Goal: Information Seeking & Learning: Check status

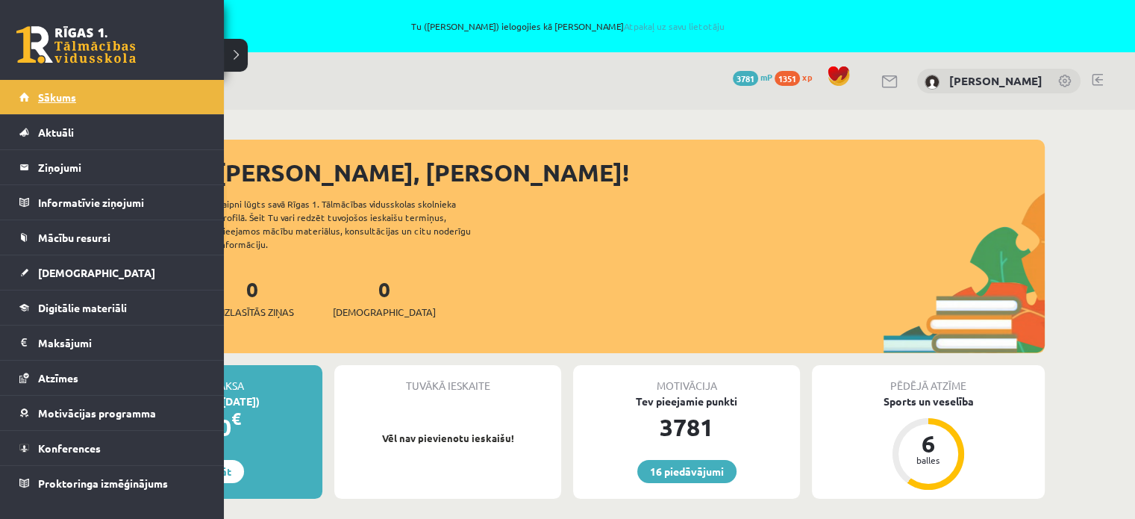
click at [31, 94] on link "Sākums" at bounding box center [112, 97] width 186 height 34
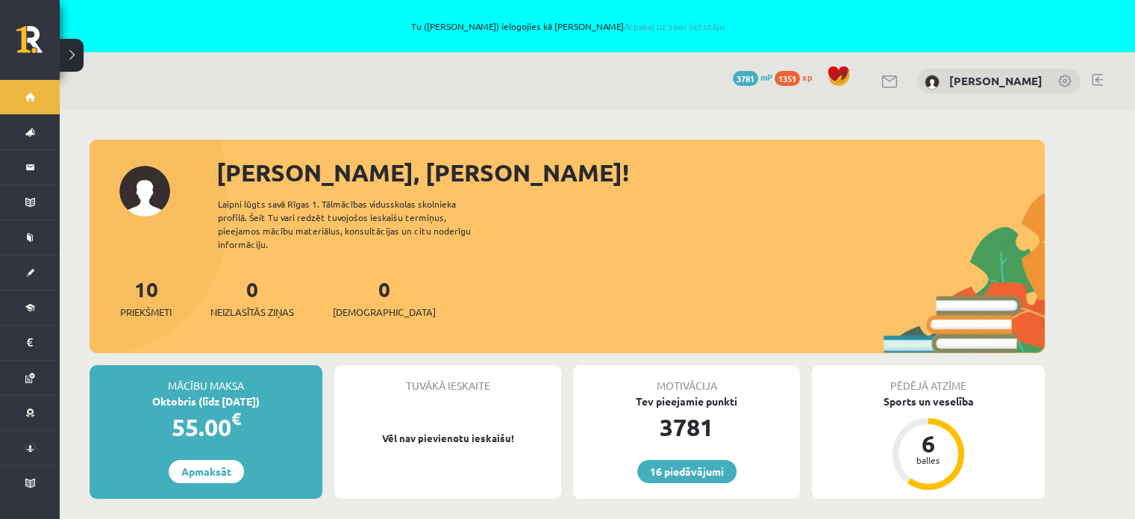
click at [262, 304] on span "Neizlasītās ziņas" at bounding box center [252, 311] width 84 height 15
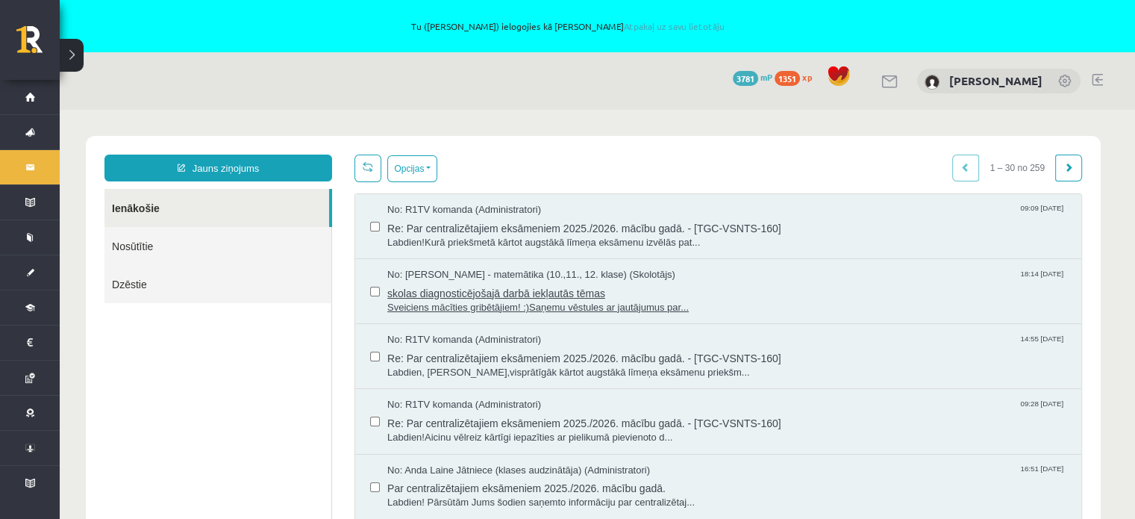
click at [463, 305] on span "Sveiciens mācīties gribētājiem! :)Saņemu vēstules ar jautājumus par..." at bounding box center [726, 308] width 679 height 14
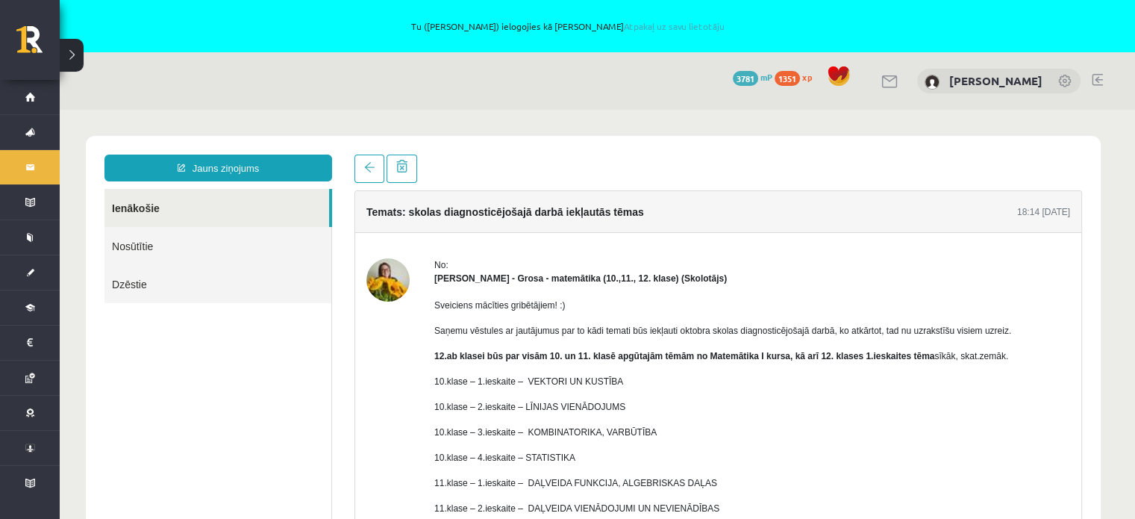
scroll to position [75, 0]
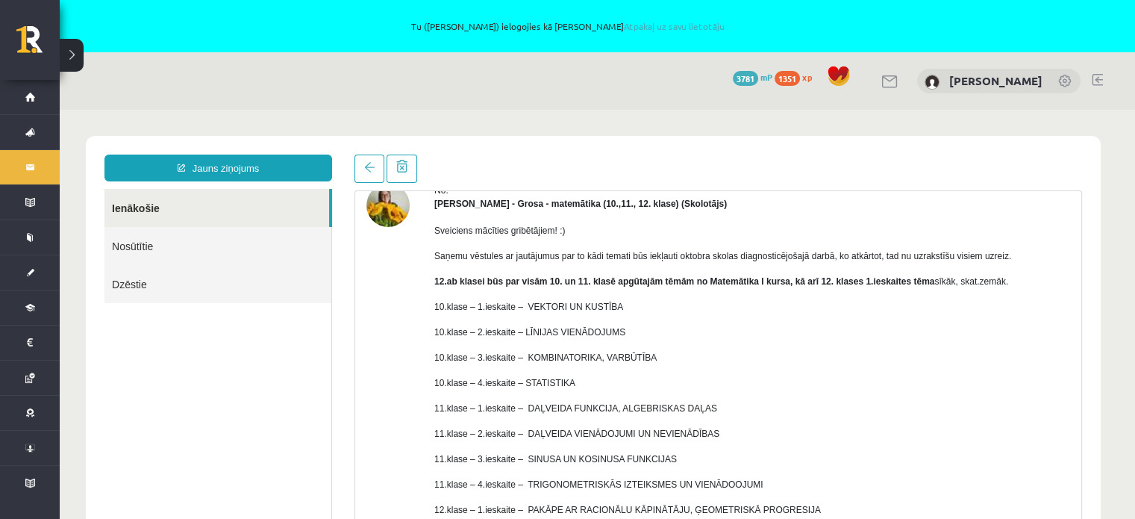
click at [894, 379] on p "10.klase – 4.ieskaite – STATISTIKA" at bounding box center [752, 382] width 636 height 13
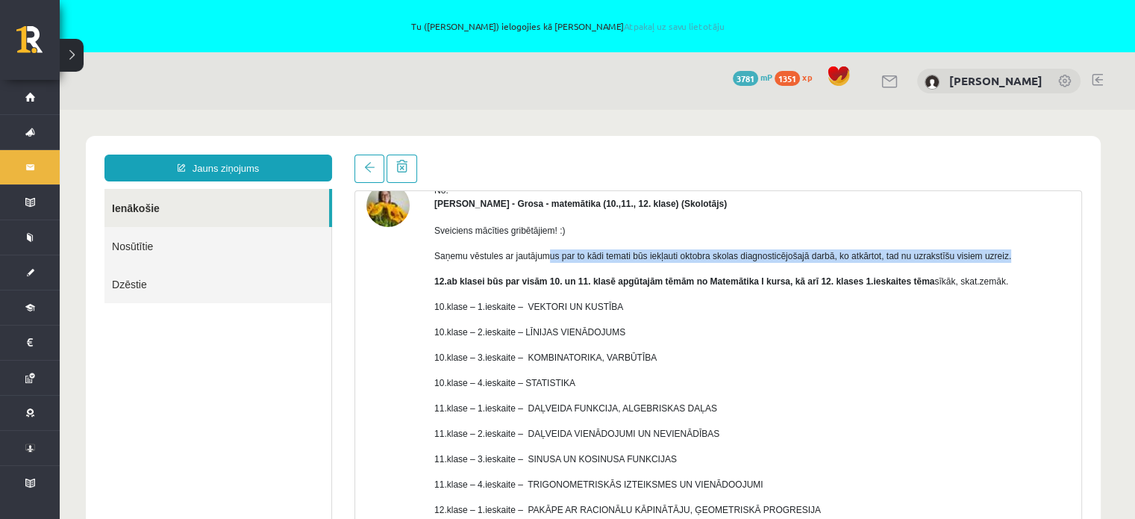
drag, startPoint x: 544, startPoint y: 255, endPoint x: 1040, endPoint y: 261, distance: 496.2
click at [1040, 261] on p "Saņemu vēstules ar jautājumus par to kādi temati būs iekļauti oktobra skolas di…" at bounding box center [752, 255] width 636 height 13
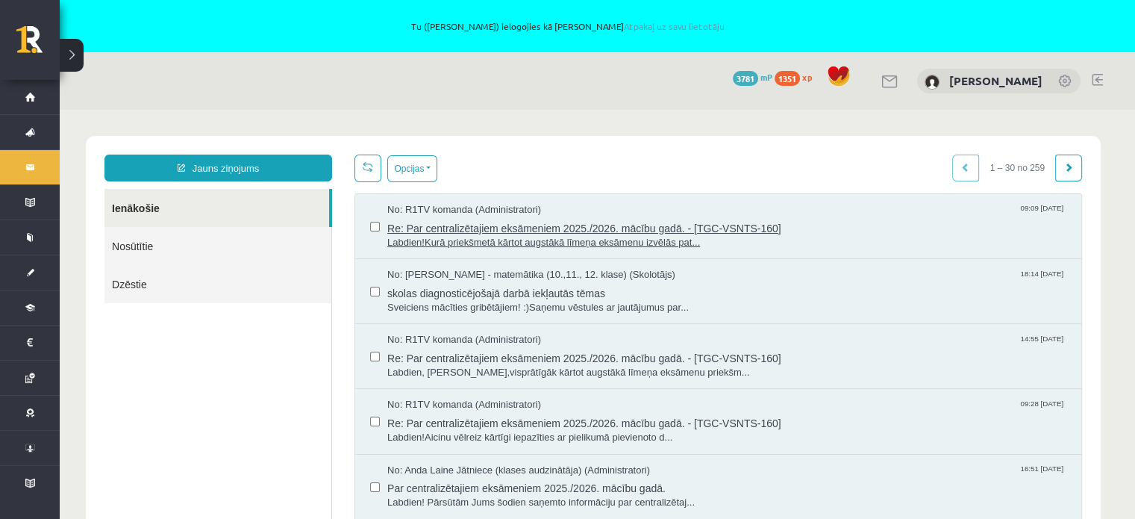
click at [492, 236] on span "Labdien!Kurā priekšmetā kārtot augstākā līmeņa eksāmenu izvēlās pat..." at bounding box center [726, 243] width 679 height 14
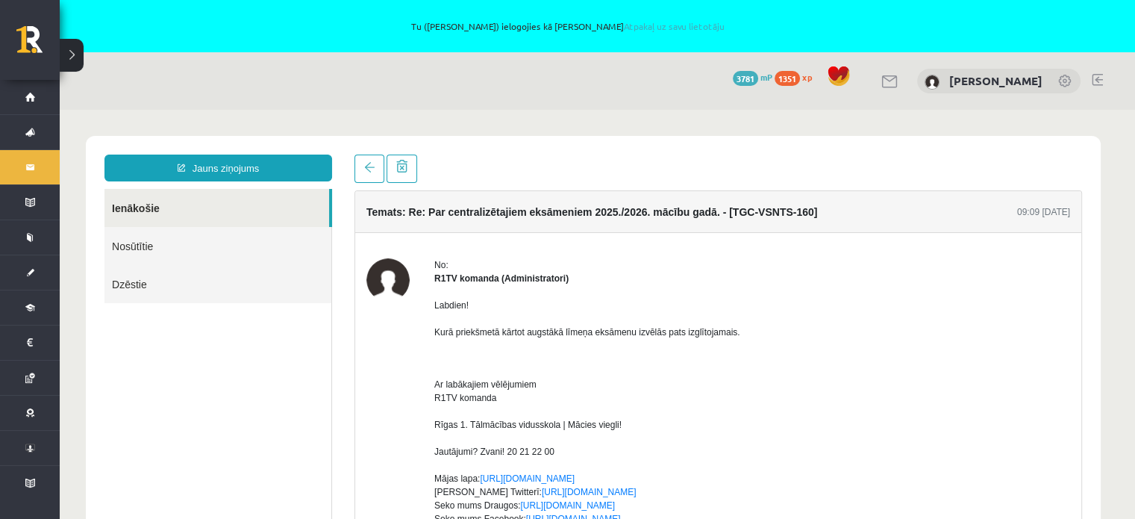
click at [777, 398] on p "Ar labākajiem vēlējumiem R1TV komanda Rīgas 1. Tālmācības vidusskola | Mācies v…" at bounding box center [752, 464] width 636 height 201
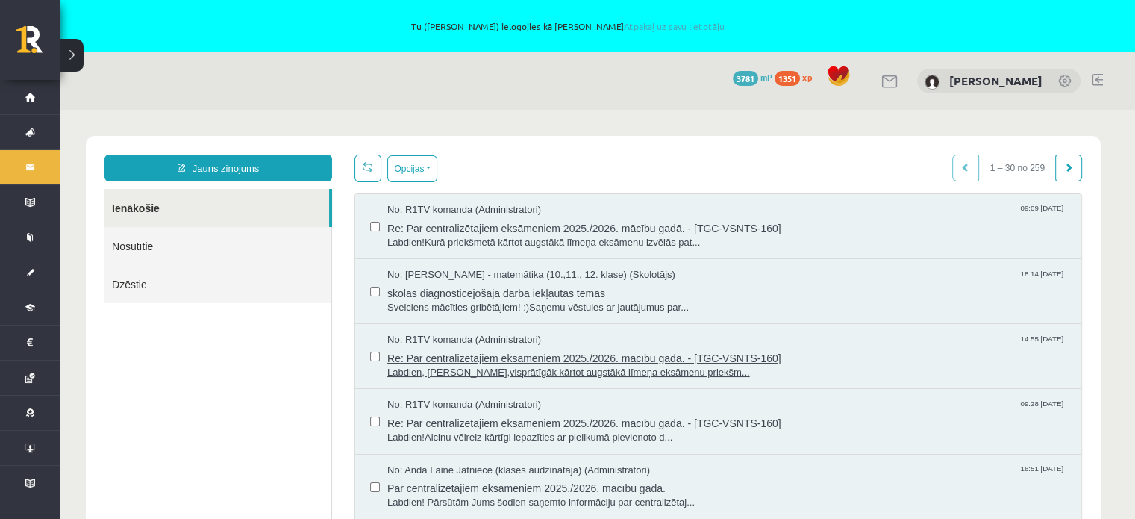
click at [555, 373] on span "Labdien, Amanda,visprātīgāk kārtot augstākā līmeņa eksāmenu priekšm..." at bounding box center [726, 373] width 679 height 14
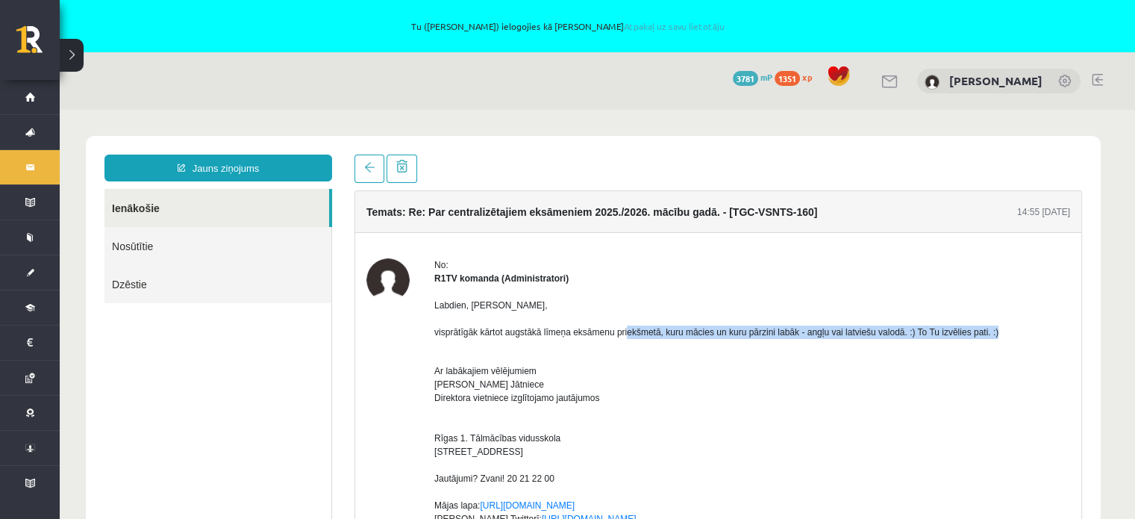
drag, startPoint x: 625, startPoint y: 331, endPoint x: 997, endPoint y: 337, distance: 371.6
click at [997, 337] on p "Labdien, Amanda, visprātīgāk kārtot augstākā līmeņa eksāmenu priekšmetā, kuru m…" at bounding box center [752, 318] width 636 height 40
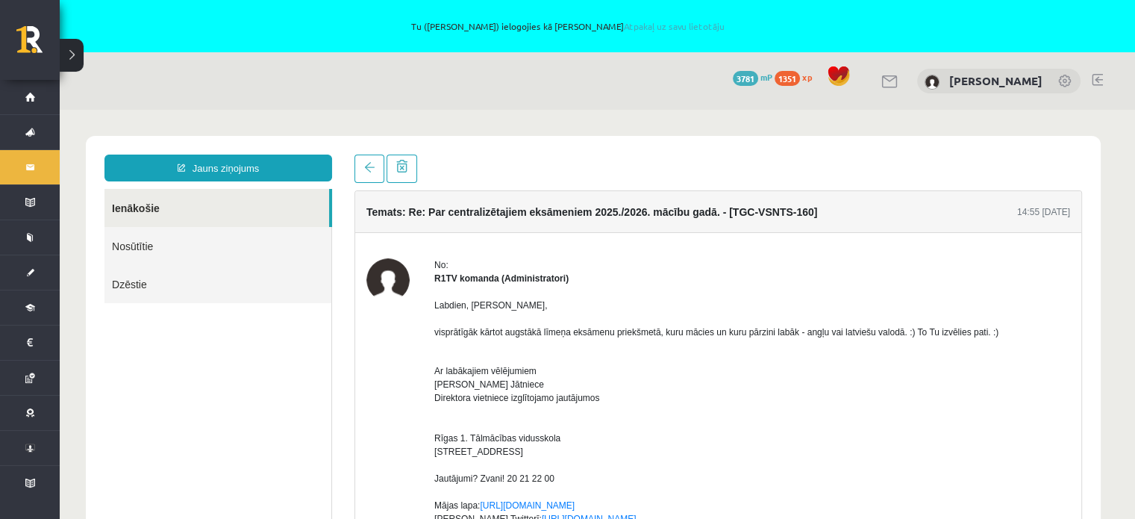
click at [1033, 352] on p "Ar labākajiem vēlējumiem Anda Laine Jātniece Direktora vietniece izglītojamo ja…" at bounding box center [752, 472] width 636 height 242
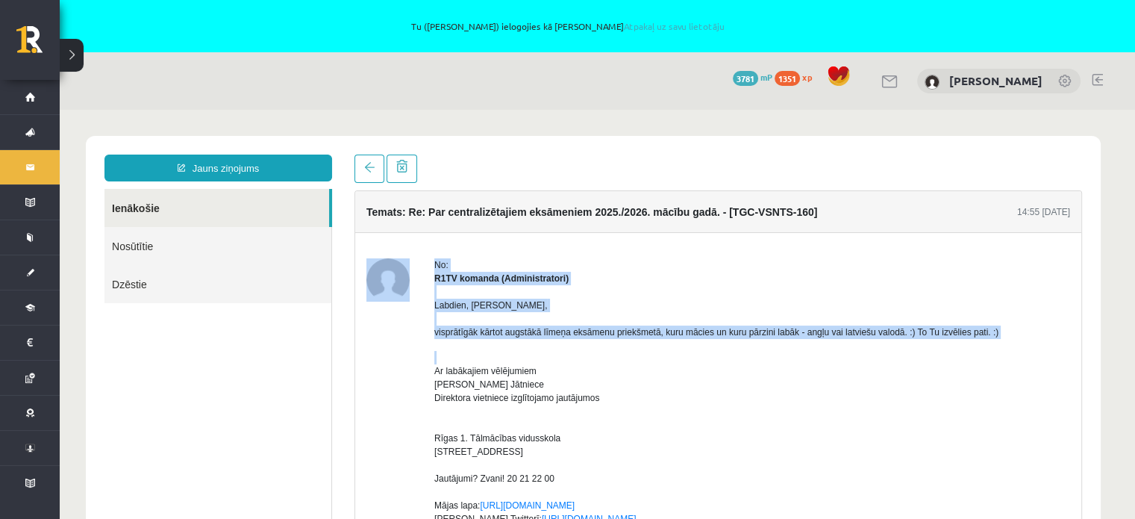
drag, startPoint x: 409, startPoint y: 333, endPoint x: 514, endPoint y: 339, distance: 105.4
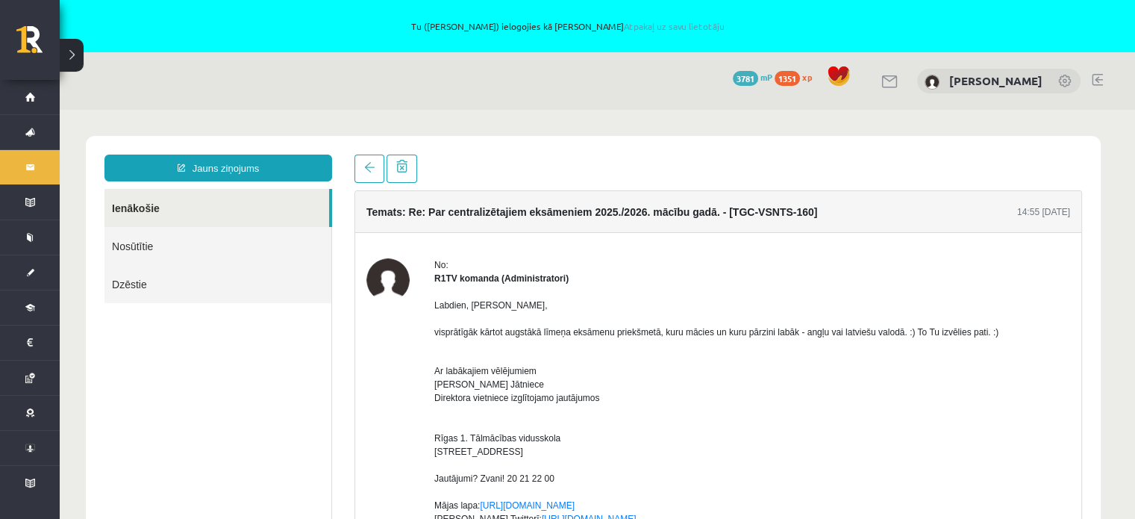
click at [595, 329] on p "Labdien, Amanda, visprātīgāk kārtot augstākā līmeņa eksāmenu priekšmetā, kuru m…" at bounding box center [752, 318] width 636 height 40
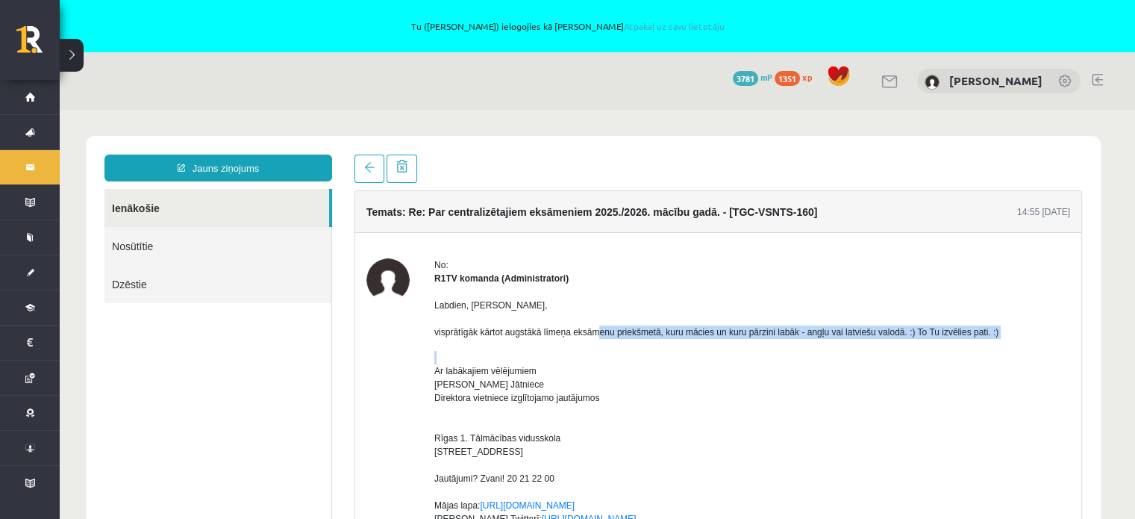
drag, startPoint x: 595, startPoint y: 329, endPoint x: 602, endPoint y: 348, distance: 20.8
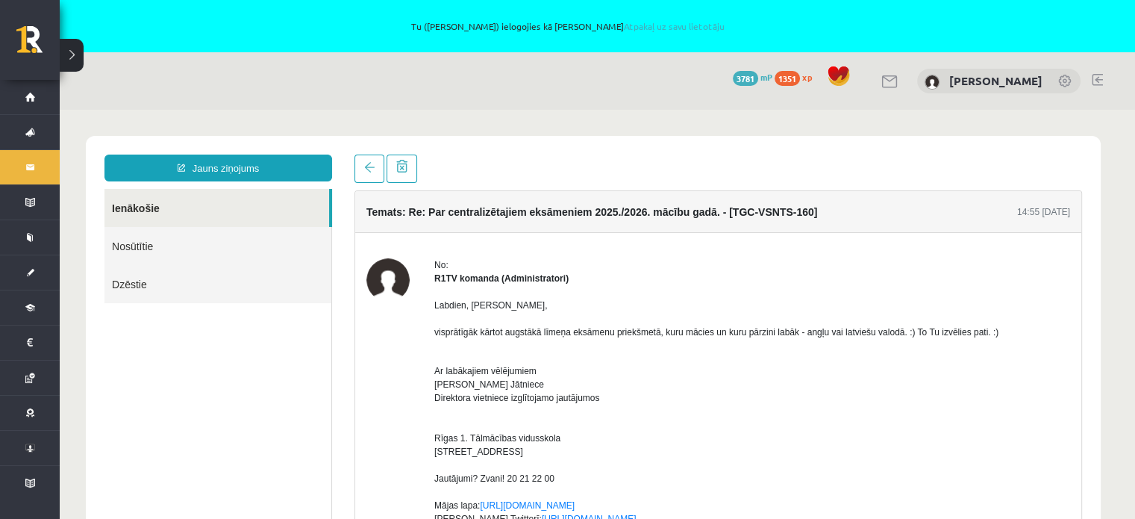
click at [732, 389] on p "Ar labākajiem vēlējumiem Anda Laine Jātniece Direktora vietniece izglītojamo ja…" at bounding box center [752, 472] width 636 height 242
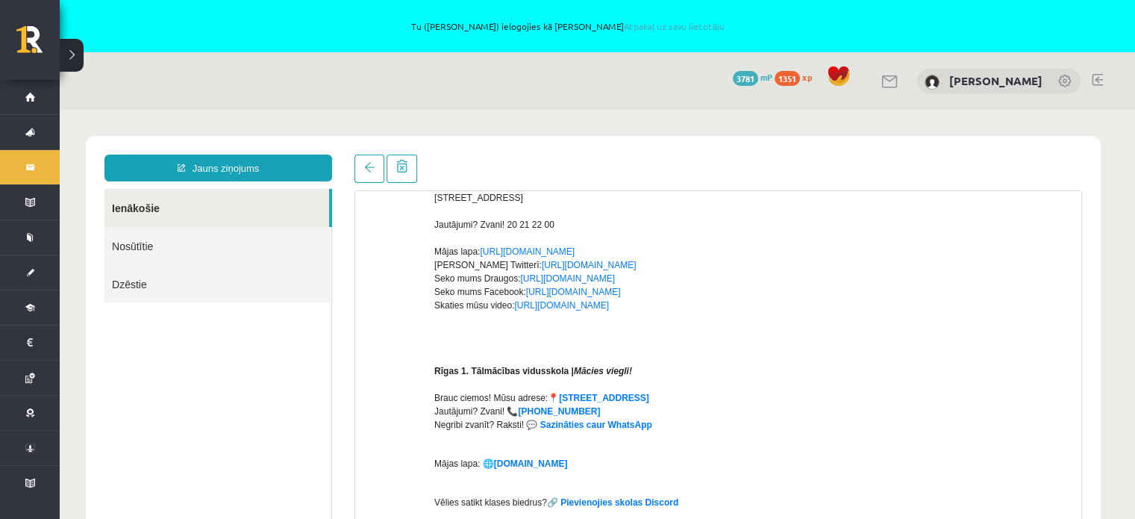
scroll to position [522, 0]
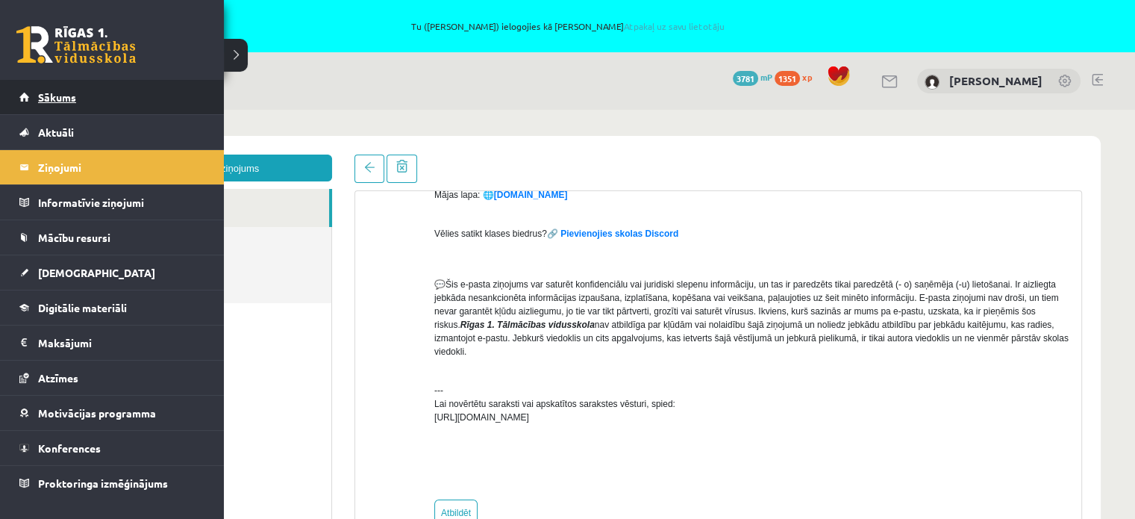
click at [62, 94] on span "Sākums" at bounding box center [57, 96] width 38 height 13
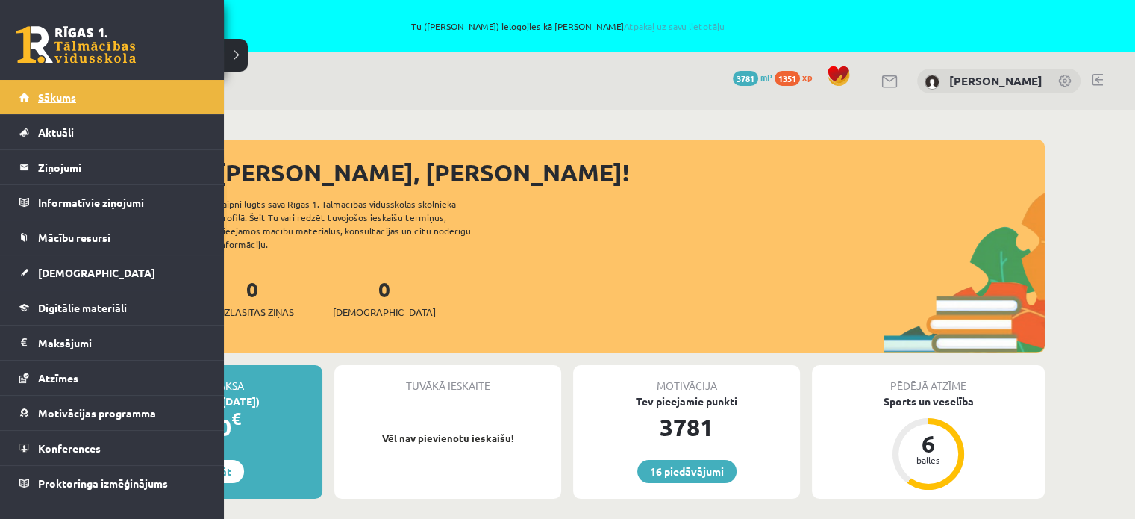
drag, startPoint x: 69, startPoint y: 77, endPoint x: 66, endPoint y: 93, distance: 15.9
click at [68, 77] on div "16 Dāvanas 3781 mP 1351 xp" at bounding box center [112, 40] width 224 height 80
click at [66, 93] on span "Sākums" at bounding box center [57, 96] width 38 height 13
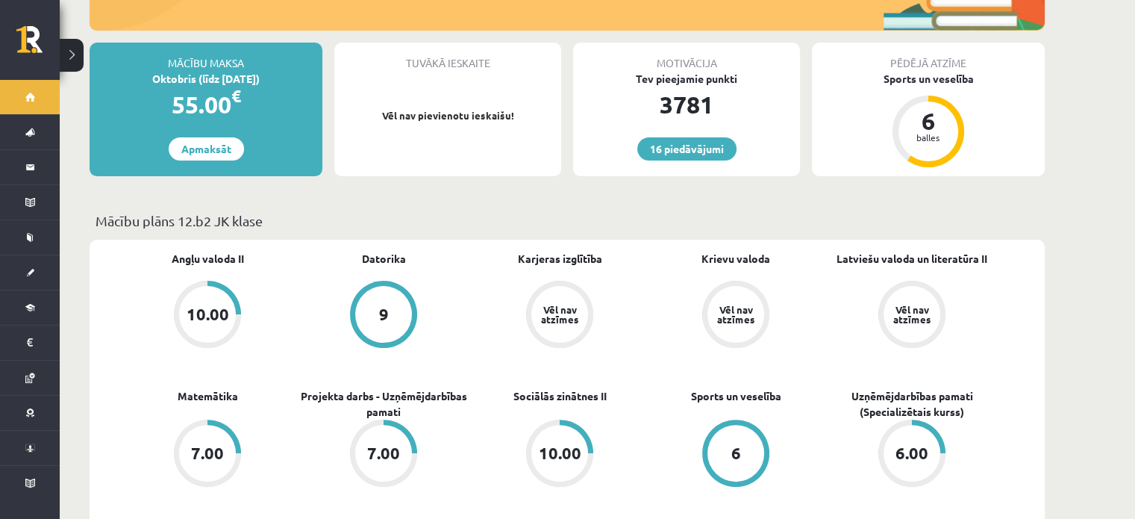
scroll to position [597, 0]
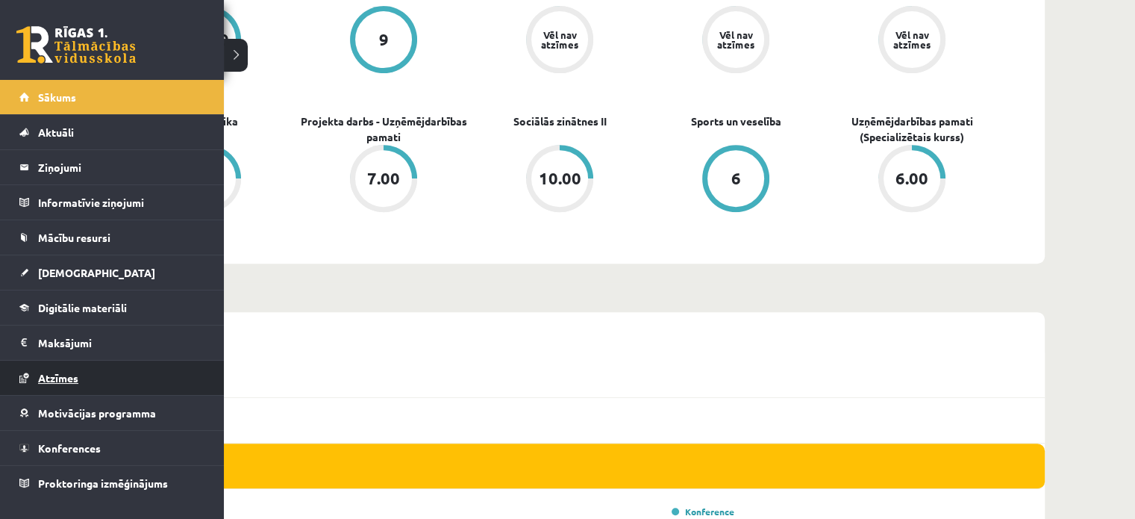
click at [48, 371] on span "Atzīmes" at bounding box center [58, 377] width 40 height 13
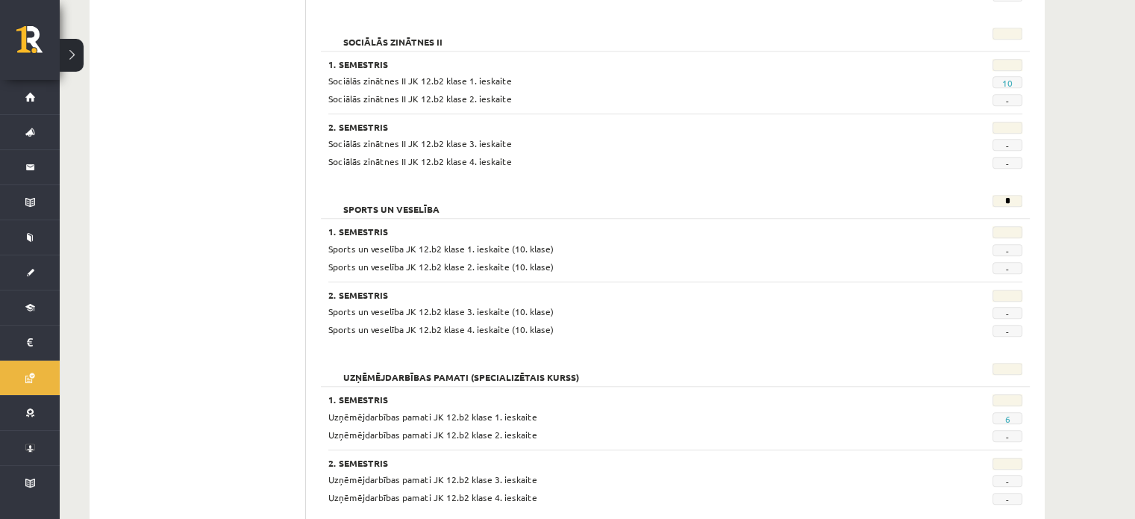
scroll to position [1322, 0]
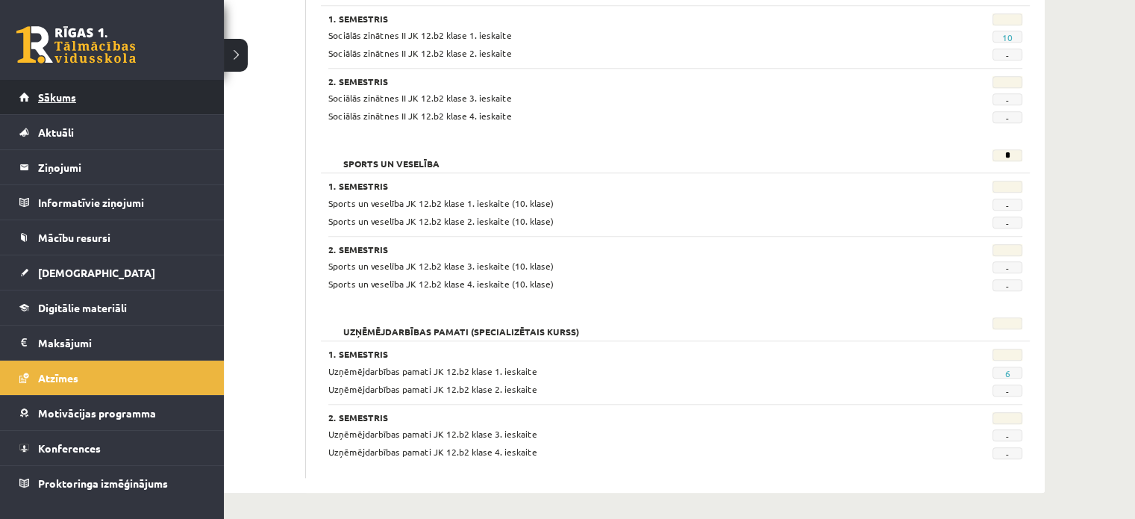
click at [66, 99] on span "Sākums" at bounding box center [57, 96] width 38 height 13
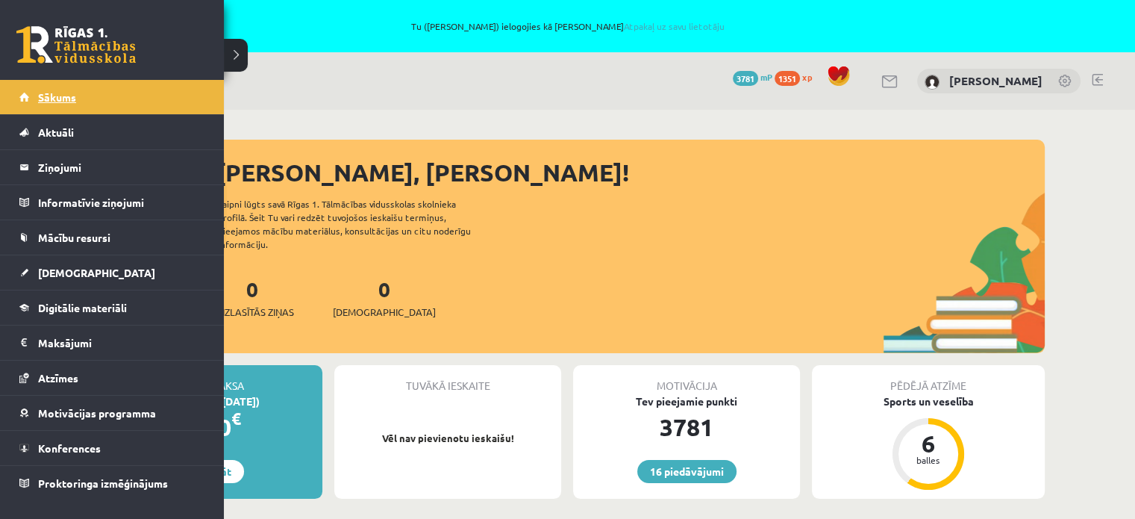
click at [25, 95] on link "Sākums" at bounding box center [112, 97] width 186 height 34
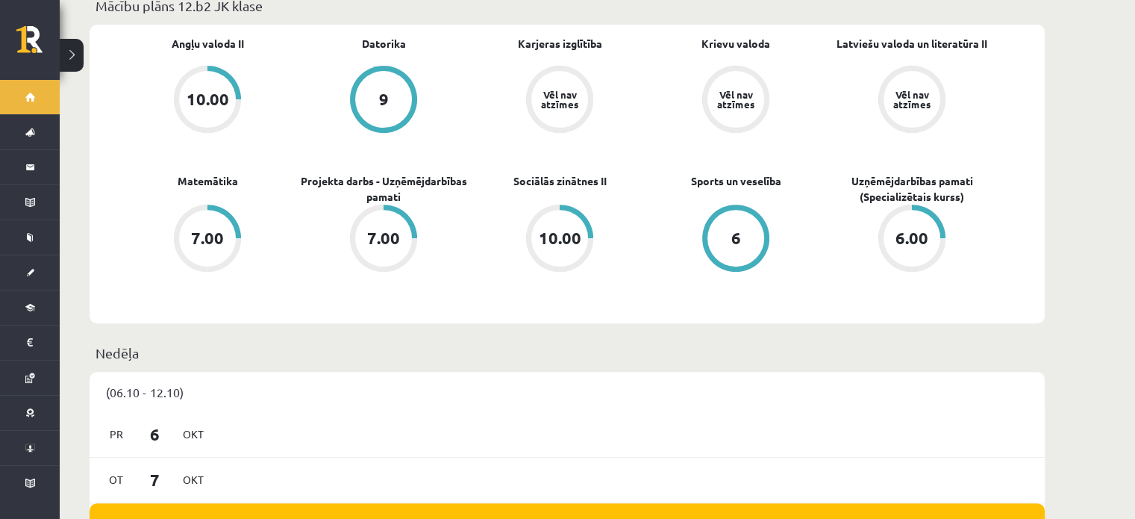
scroll to position [597, 0]
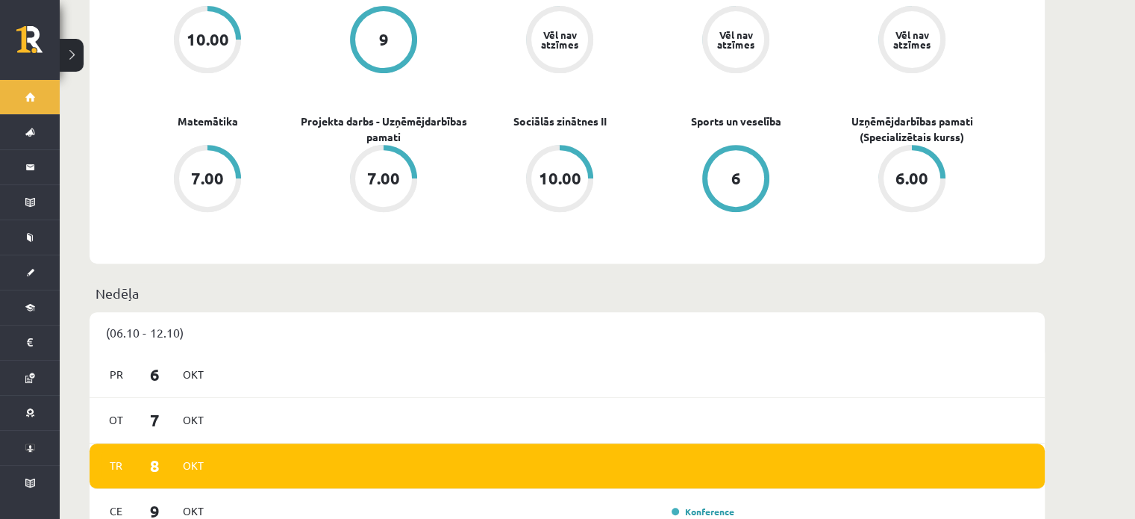
click at [418, 312] on div "(06.10 - 12.10)" at bounding box center [567, 332] width 955 height 40
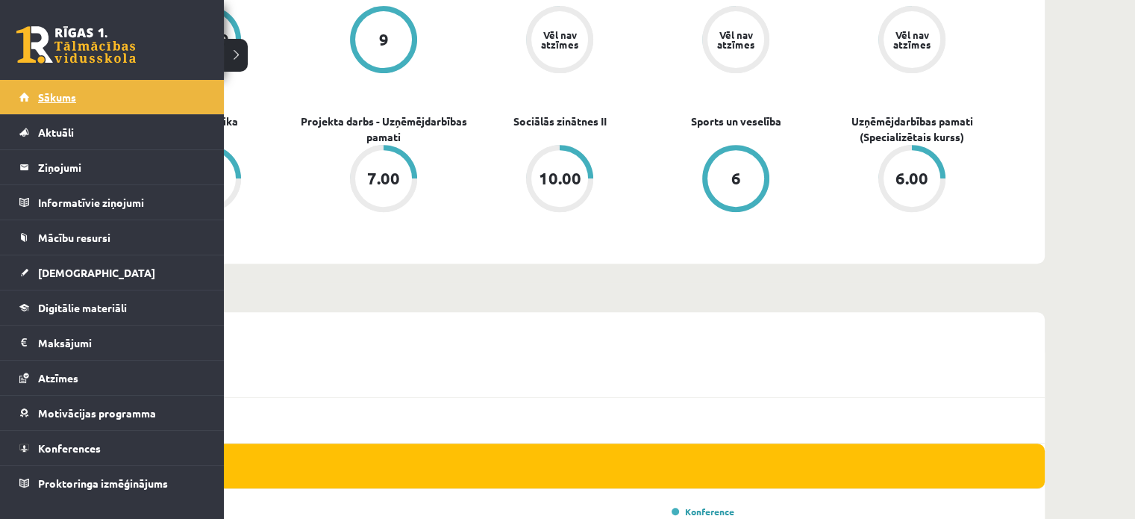
click at [48, 88] on link "Sākums" at bounding box center [112, 97] width 186 height 34
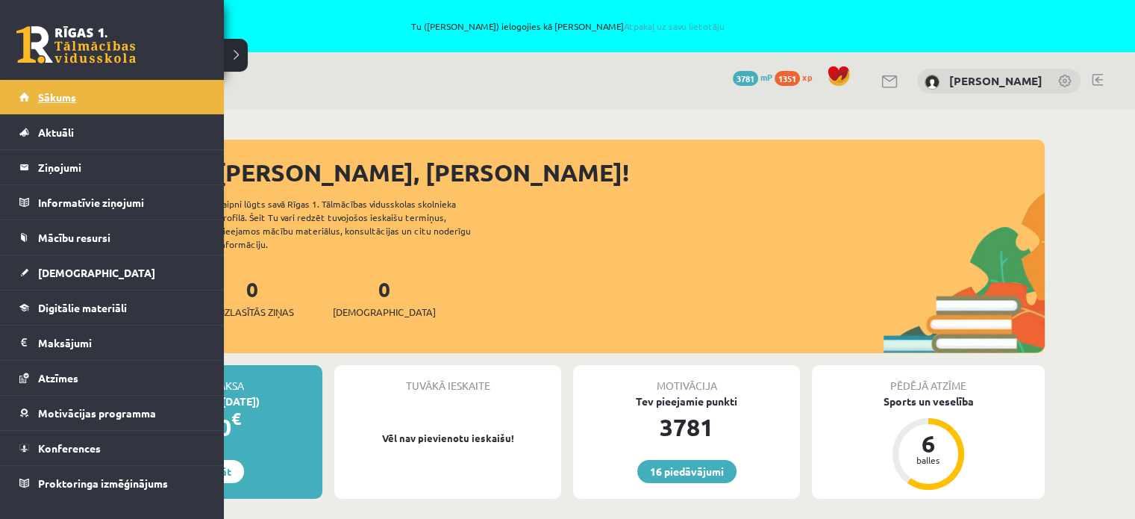
click at [69, 96] on span "Sākums" at bounding box center [57, 96] width 38 height 13
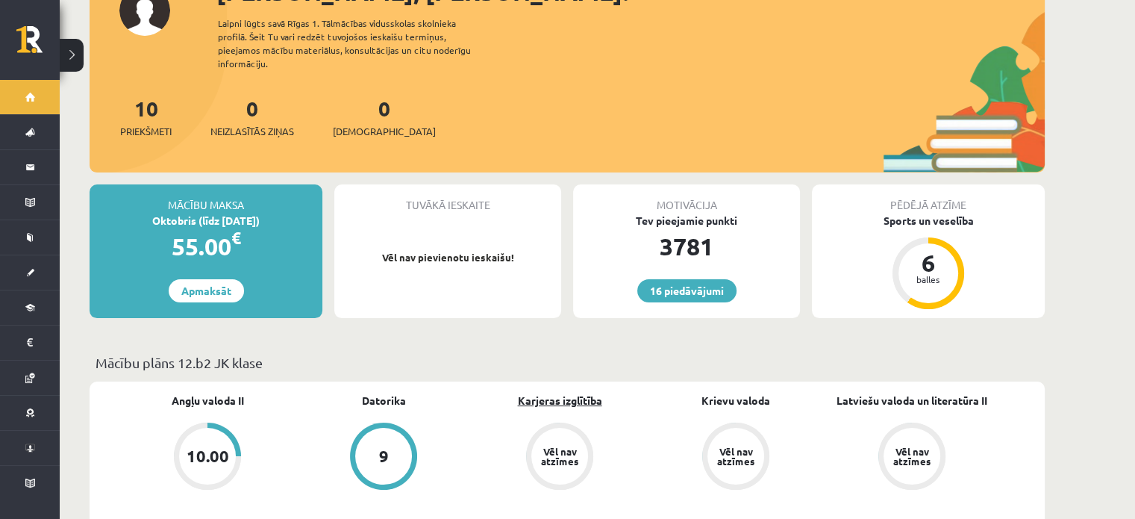
scroll to position [298, 0]
